Goal: Check status

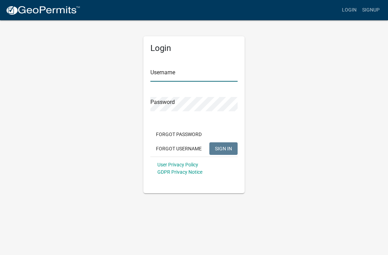
click at [172, 73] on input "Username" at bounding box center [193, 74] width 87 height 14
